Goal: Browse casually: Explore the website without a specific task or goal

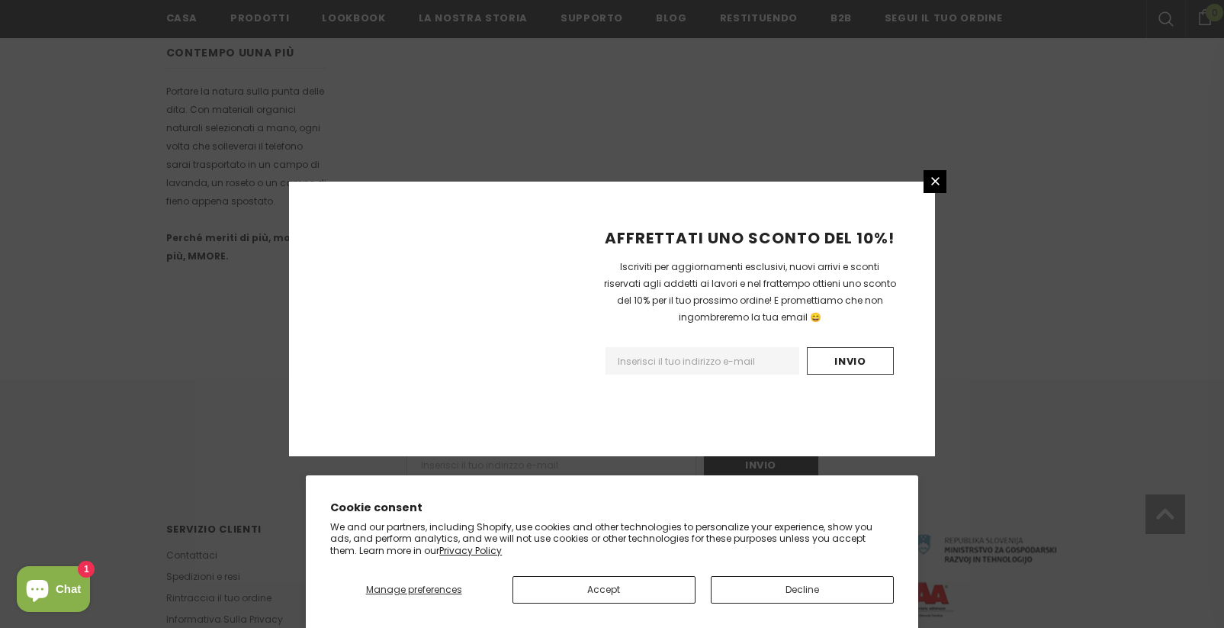
scroll to position [936, 0]
